Goal: Share content: Share content

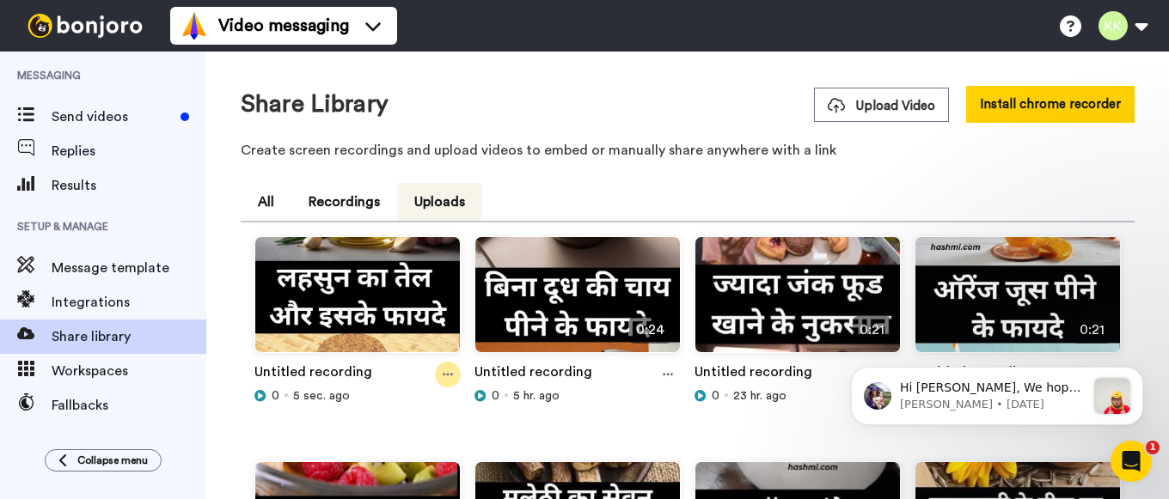
click at [444, 375] on icon at bounding box center [448, 375] width 10 height 3
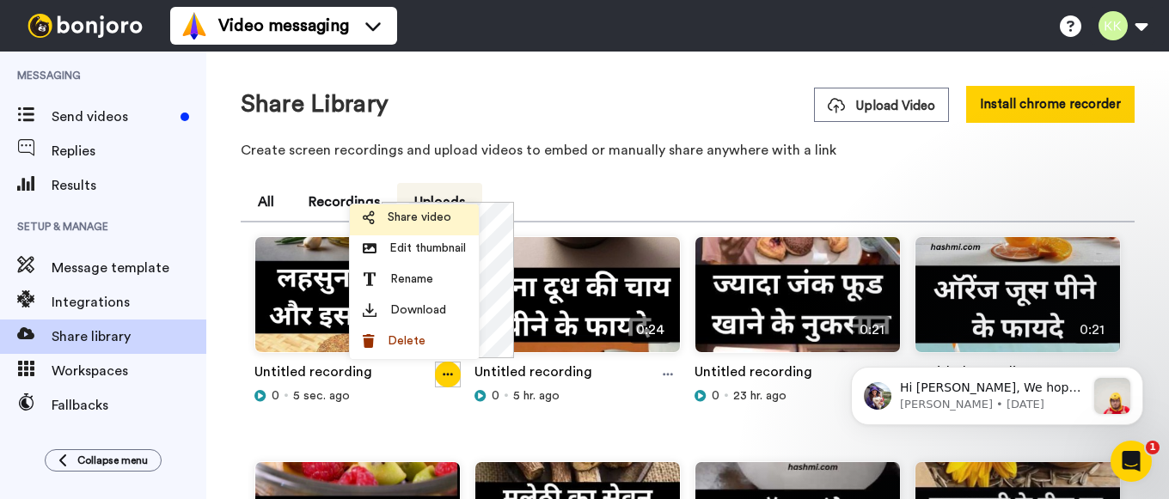
click at [423, 214] on span "Share video" at bounding box center [420, 217] width 64 height 17
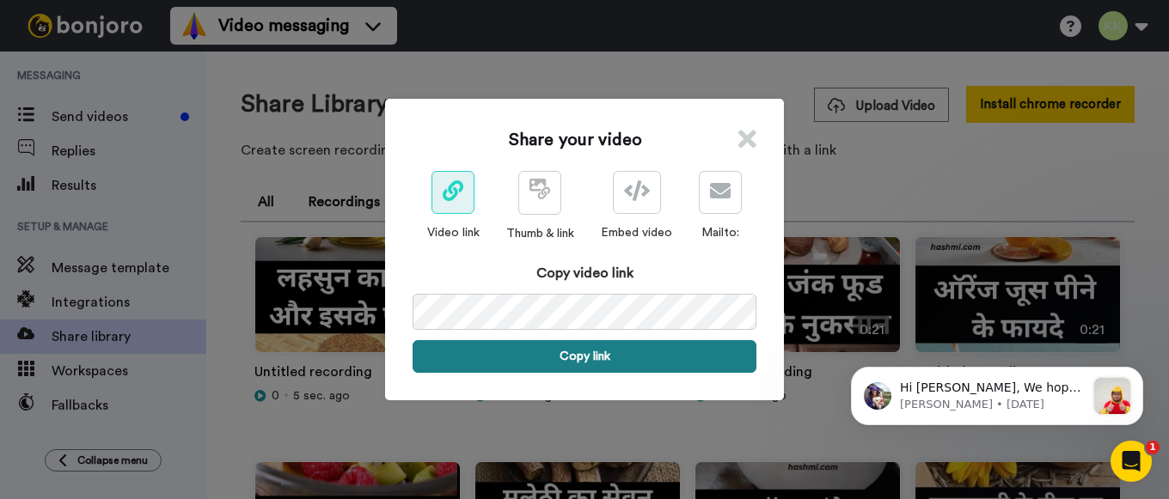
click at [585, 355] on button "Copy link" at bounding box center [585, 356] width 344 height 33
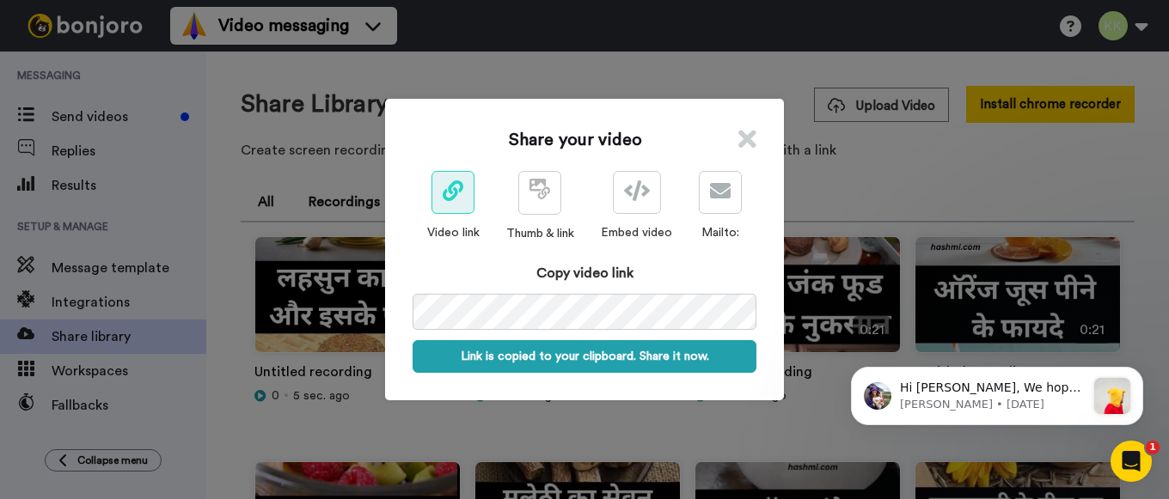
scroll to position [0, 89]
